Goal: Use online tool/utility: Utilize a website feature to perform a specific function

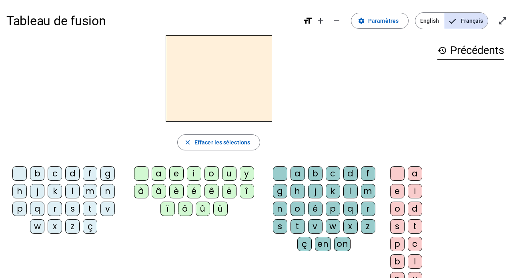
click at [22, 191] on div "h" at bounding box center [19, 191] width 14 height 14
click at [157, 177] on div "a" at bounding box center [159, 174] width 14 height 14
click at [225, 174] on div "u" at bounding box center [229, 174] width 14 height 14
click at [299, 227] on div "t" at bounding box center [298, 226] width 14 height 14
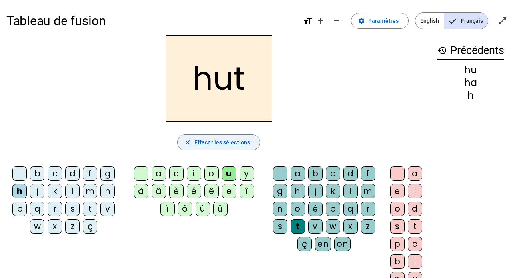
click at [239, 148] on span "button" at bounding box center [219, 142] width 82 height 19
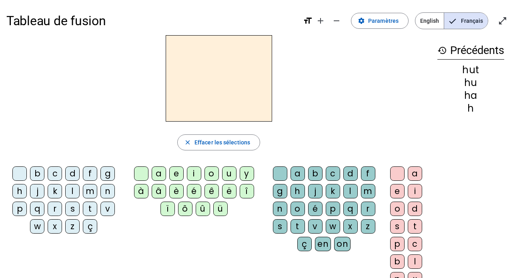
click at [17, 193] on div "h" at bounding box center [19, 191] width 14 height 14
click at [157, 175] on div "a" at bounding box center [159, 174] width 14 height 14
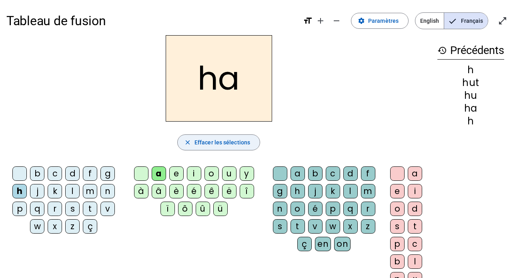
click at [232, 149] on span "button" at bounding box center [219, 142] width 82 height 19
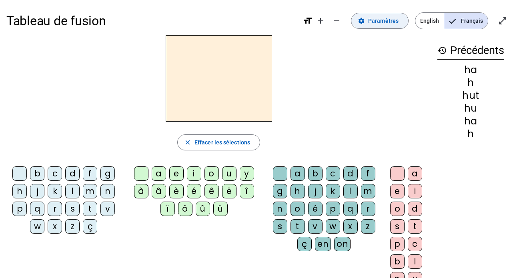
click at [378, 22] on span "Paramètres" at bounding box center [383, 21] width 30 height 10
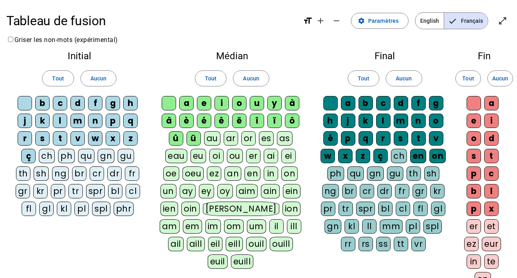
click at [215, 141] on div "au" at bounding box center [212, 138] width 16 height 14
click at [386, 24] on span "Paramètres" at bounding box center [383, 21] width 30 height 10
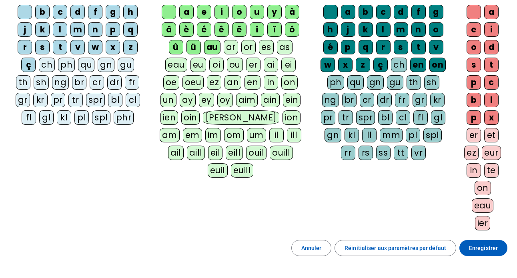
scroll to position [94, 0]
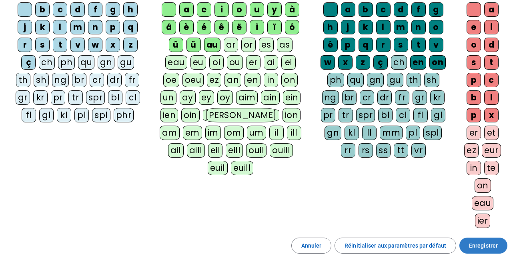
click at [486, 242] on span "Enregistrer" at bounding box center [483, 246] width 29 height 10
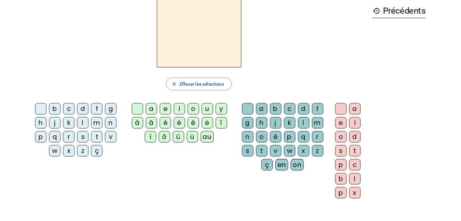
scroll to position [12, 0]
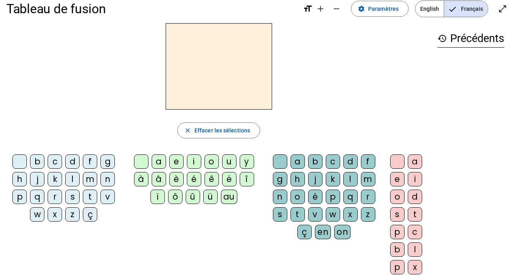
click at [21, 179] on div "h" at bounding box center [19, 179] width 14 height 14
click at [226, 195] on div "au" at bounding box center [229, 197] width 16 height 14
click at [300, 212] on div "t" at bounding box center [298, 214] width 14 height 14
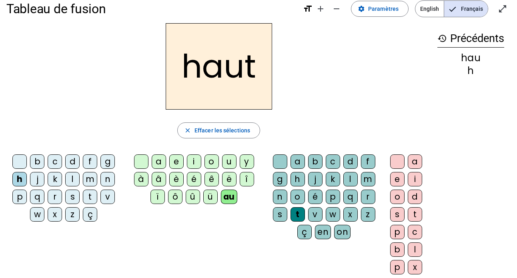
click at [71, 197] on div "s" at bounding box center [72, 197] width 14 height 14
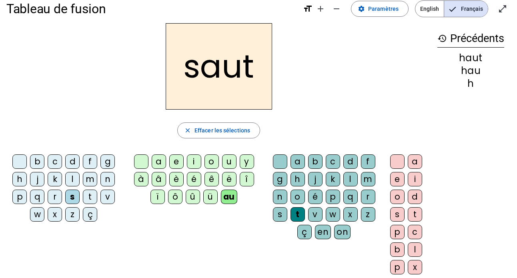
click at [88, 159] on div "f" at bounding box center [90, 162] width 14 height 14
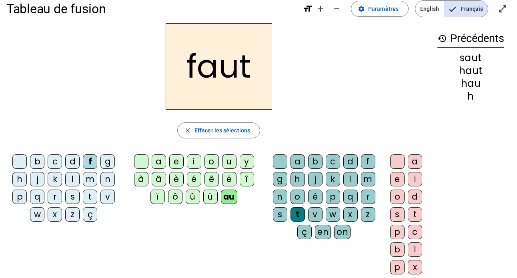
click at [401, 179] on div "e" at bounding box center [397, 179] width 14 height 14
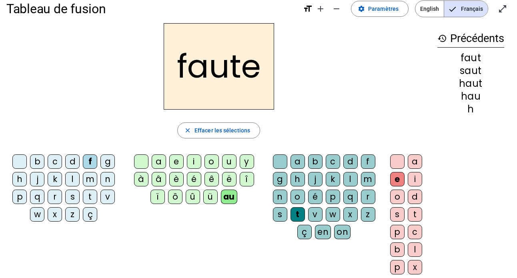
click at [74, 197] on div "s" at bounding box center [72, 197] width 14 height 14
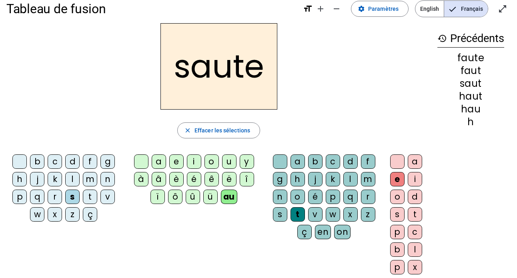
click at [21, 178] on div "h" at bounding box center [19, 179] width 14 height 14
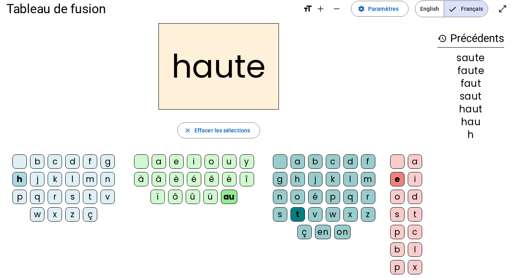
click at [76, 196] on div "s" at bounding box center [72, 197] width 14 height 14
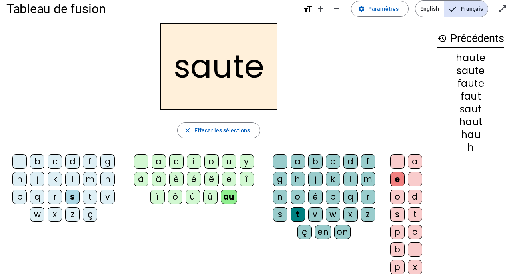
click at [24, 182] on div "h" at bounding box center [19, 179] width 14 height 14
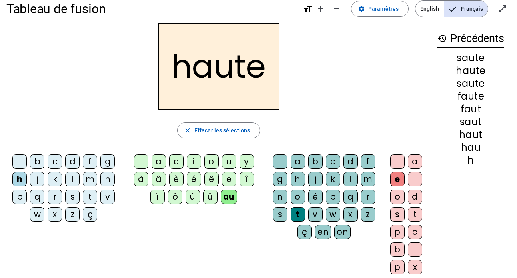
click at [90, 162] on div "f" at bounding box center [90, 162] width 14 height 14
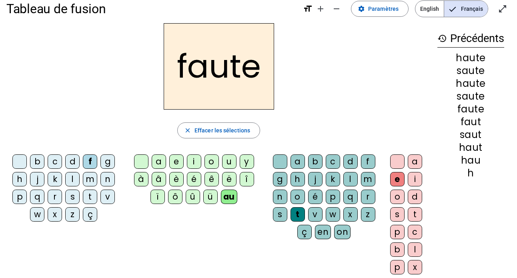
click at [280, 198] on div "n" at bounding box center [280, 197] width 14 height 14
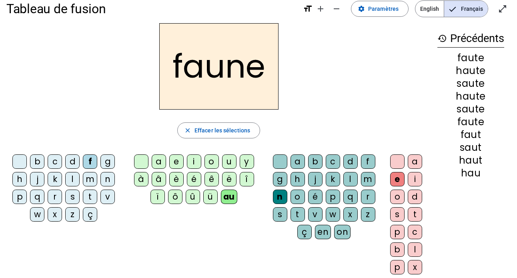
click at [196, 161] on div "i" at bounding box center [194, 162] width 14 height 14
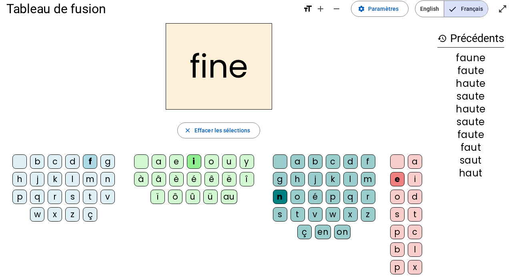
click at [71, 177] on div "l" at bounding box center [72, 179] width 14 height 14
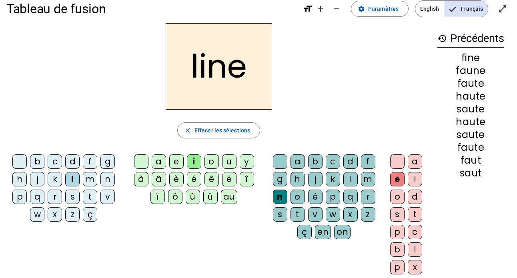
click at [89, 163] on div "f" at bounding box center [90, 162] width 14 height 14
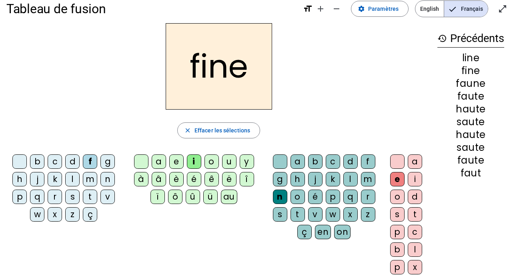
click at [352, 181] on div "l" at bounding box center [350, 179] width 14 height 14
